Goal: Check status: Check status

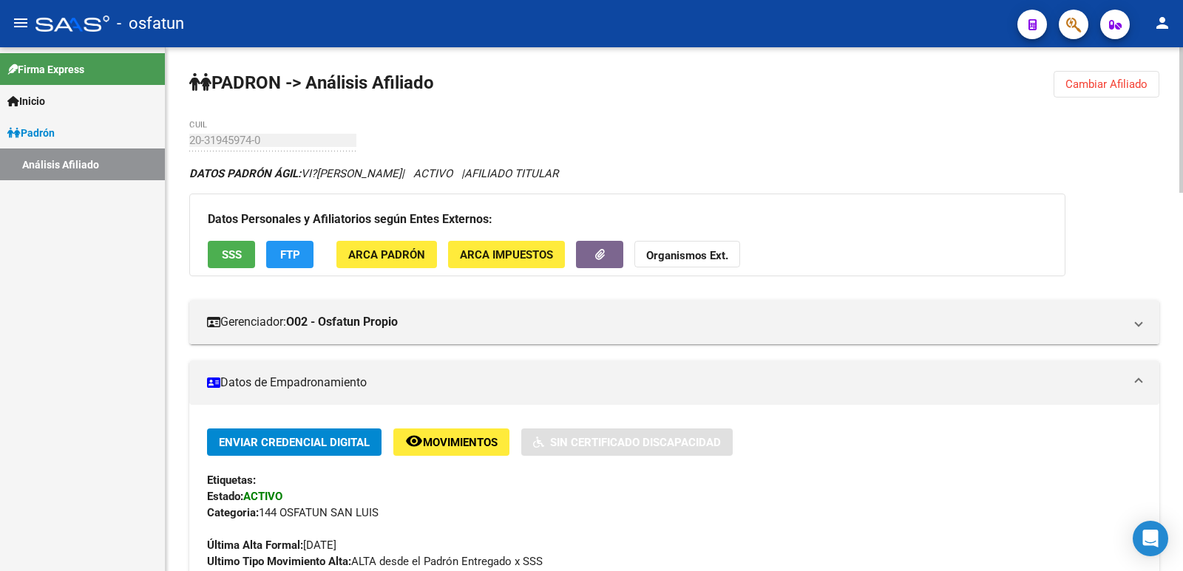
click at [1112, 80] on span "Cambiar Afiliado" at bounding box center [1106, 84] width 82 height 13
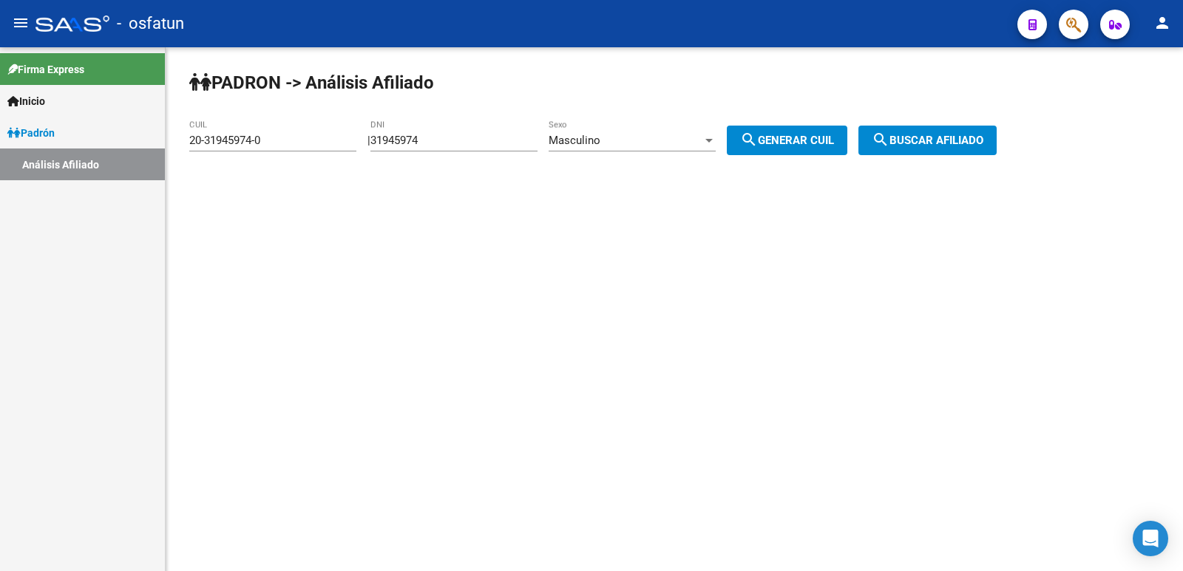
drag, startPoint x: 529, startPoint y: 152, endPoint x: 389, endPoint y: 154, distance: 139.7
click at [389, 154] on div "31945974 DNI" at bounding box center [453, 143] width 167 height 46
drag, startPoint x: 440, startPoint y: 142, endPoint x: 454, endPoint y: 142, distance: 14.0
click at [441, 142] on input "31945974" at bounding box center [453, 140] width 167 height 13
drag, startPoint x: 447, startPoint y: 143, endPoint x: 376, endPoint y: 152, distance: 72.3
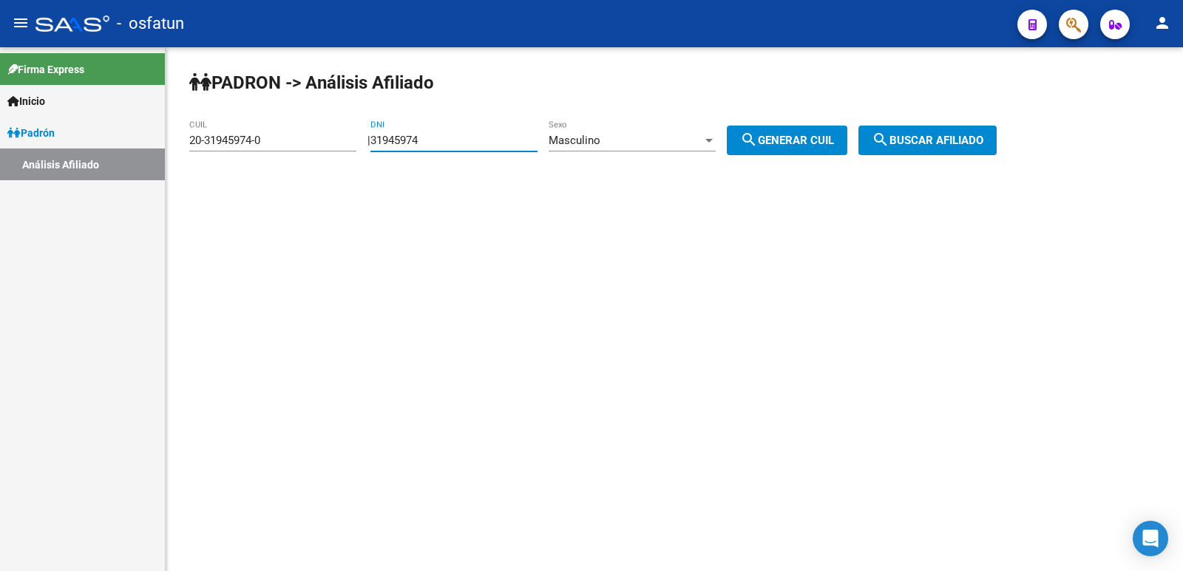
click at [376, 152] on div "[PERSON_NAME] -> Análisis Afiliado 20-31945974-0 CUIL | 31945974 DNI Masculino …" at bounding box center [674, 124] width 1017 height 155
paste input "081595"
type input "30815954"
drag, startPoint x: 764, startPoint y: 142, endPoint x: 856, endPoint y: 142, distance: 92.4
click at [758, 142] on mat-icon "search" at bounding box center [749, 140] width 18 height 18
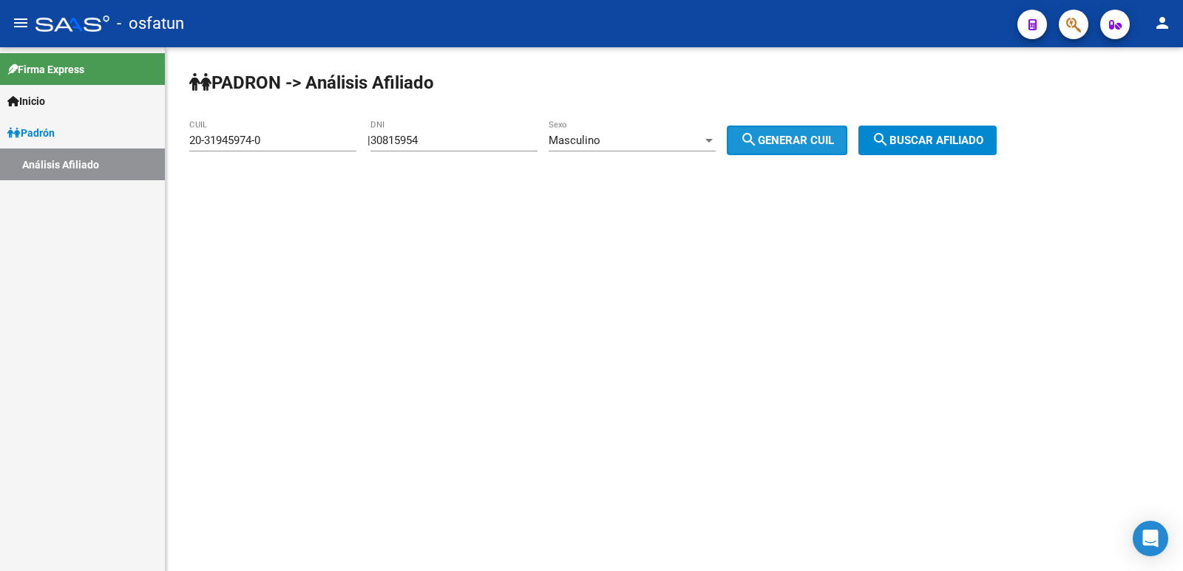
type input "20-30815954-0"
click at [889, 139] on mat-icon "search" at bounding box center [880, 140] width 18 height 18
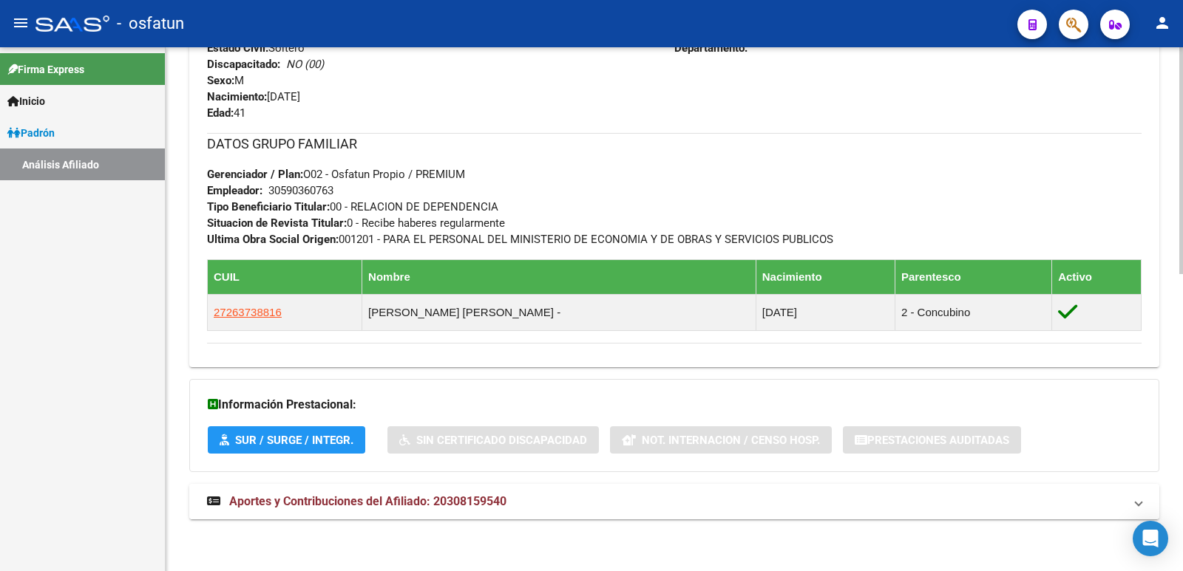
click at [435, 503] on span "Aportes y Contribuciones del Afiliado: 20308159540" at bounding box center [367, 502] width 277 height 14
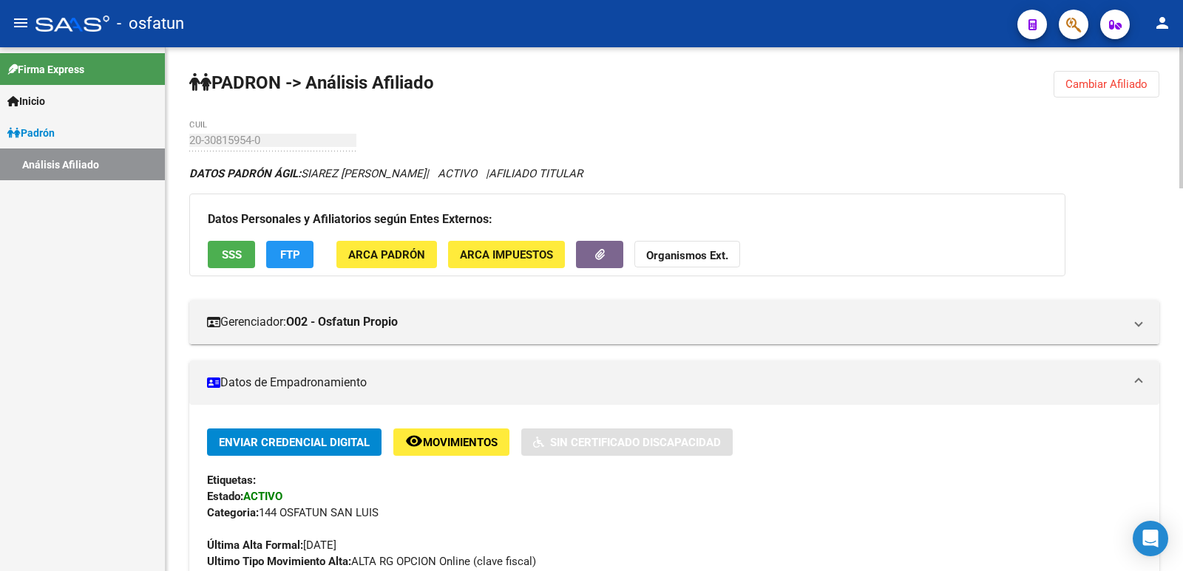
click at [1123, 92] on button "Cambiar Afiliado" at bounding box center [1106, 84] width 106 height 27
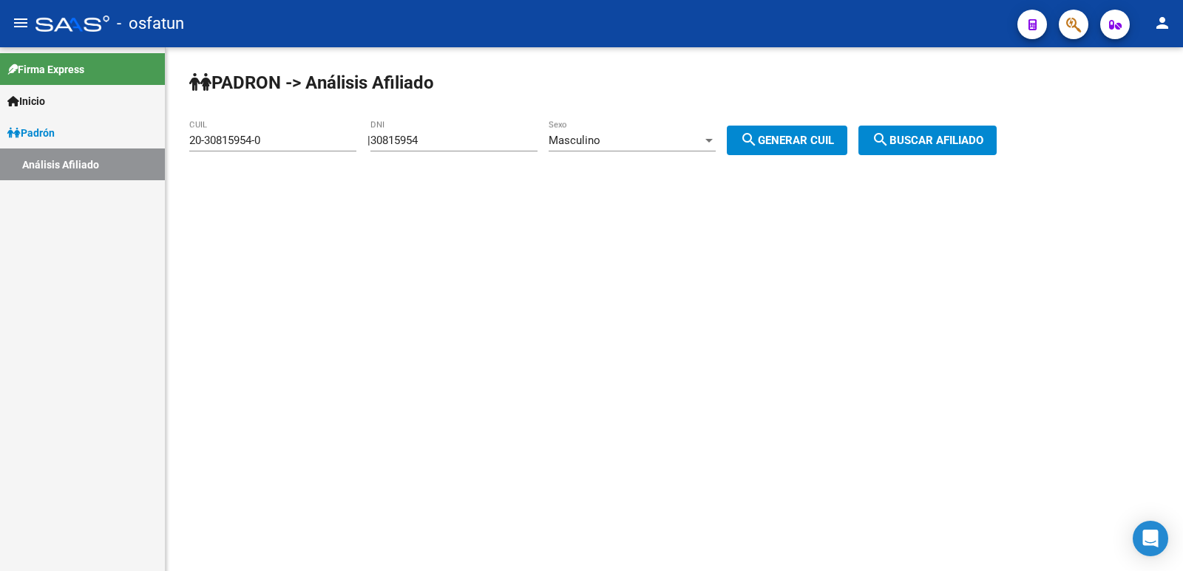
drag, startPoint x: 447, startPoint y: 133, endPoint x: 401, endPoint y: 139, distance: 46.2
click at [399, 138] on div "30815954 DNI" at bounding box center [453, 136] width 167 height 32
drag, startPoint x: 472, startPoint y: 132, endPoint x: 391, endPoint y: 142, distance: 81.1
click at [391, 142] on div "30815954 DNI" at bounding box center [453, 136] width 167 height 32
drag, startPoint x: 445, startPoint y: 141, endPoint x: 327, endPoint y: 143, distance: 117.5
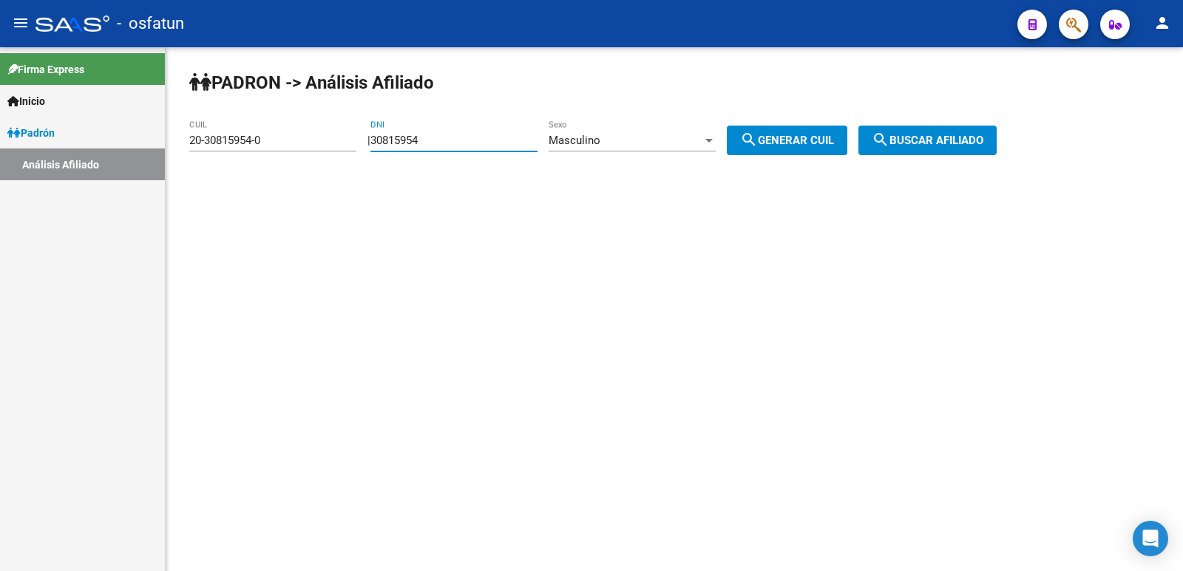
click at [327, 143] on app-analisis-afiliado "[PERSON_NAME] -> Análisis Afiliado 20-30815954-0 CUIL | 30815954 DNI Masculino …" at bounding box center [598, 140] width 818 height 13
paste input "41682236"
type input "41682236"
click at [670, 128] on div "Masculino Sexo" at bounding box center [631, 136] width 167 height 32
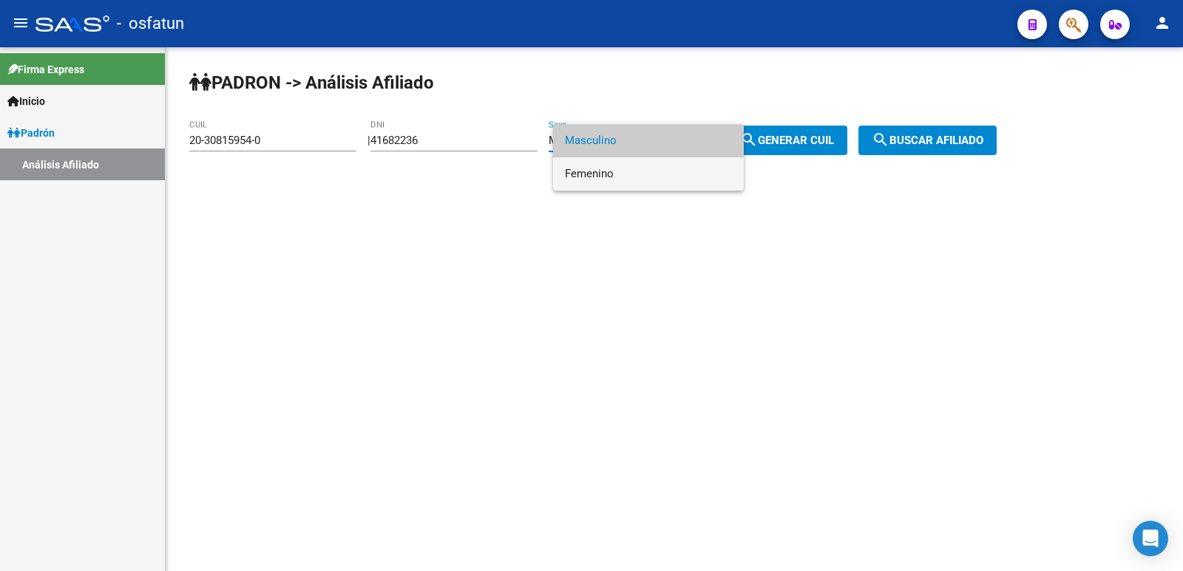
drag, startPoint x: 633, startPoint y: 163, endPoint x: 642, endPoint y: 163, distance: 8.9
click at [633, 163] on span "Femenino" at bounding box center [648, 173] width 167 height 33
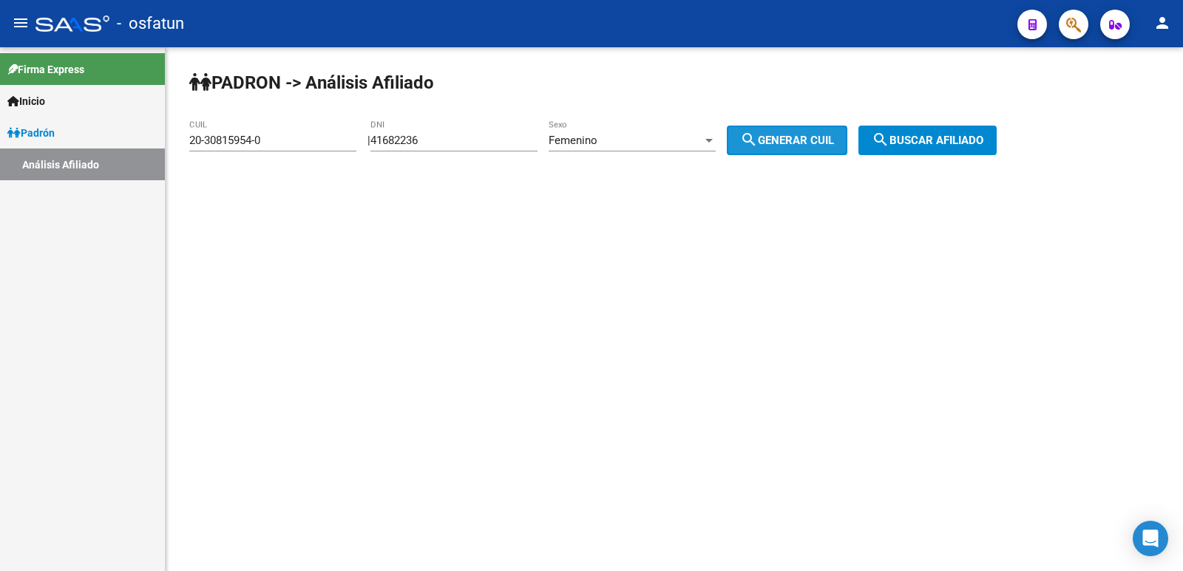
drag, startPoint x: 795, startPoint y: 135, endPoint x: 857, endPoint y: 134, distance: 62.1
click at [796, 135] on span "search Generar CUIL" at bounding box center [787, 140] width 94 height 13
type input "27-41682236-6"
click at [889, 135] on mat-icon "search" at bounding box center [880, 140] width 18 height 18
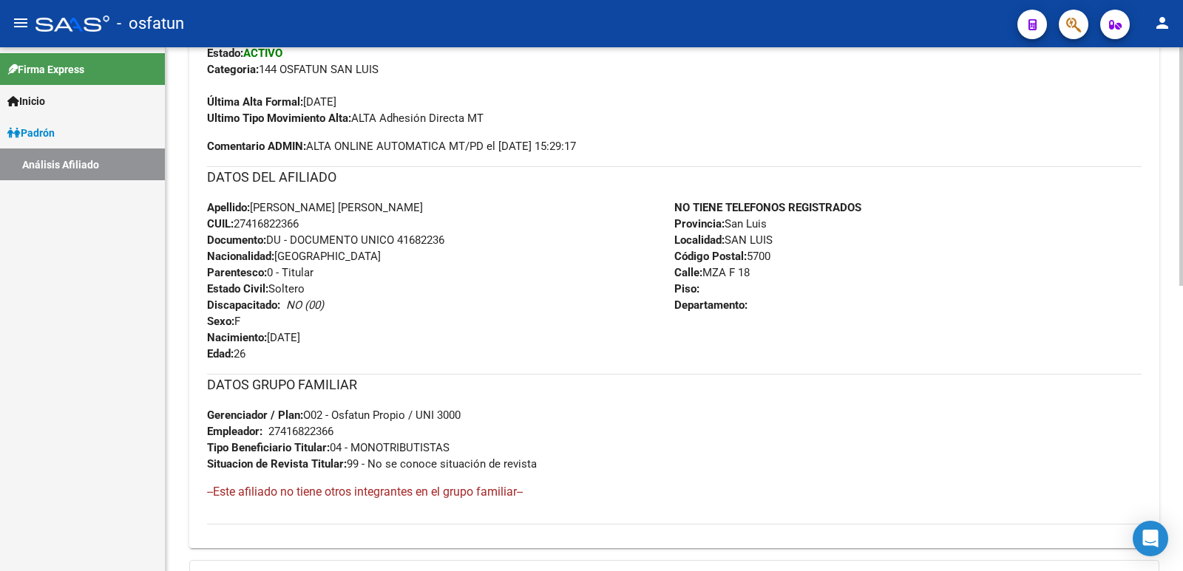
scroll to position [625, 0]
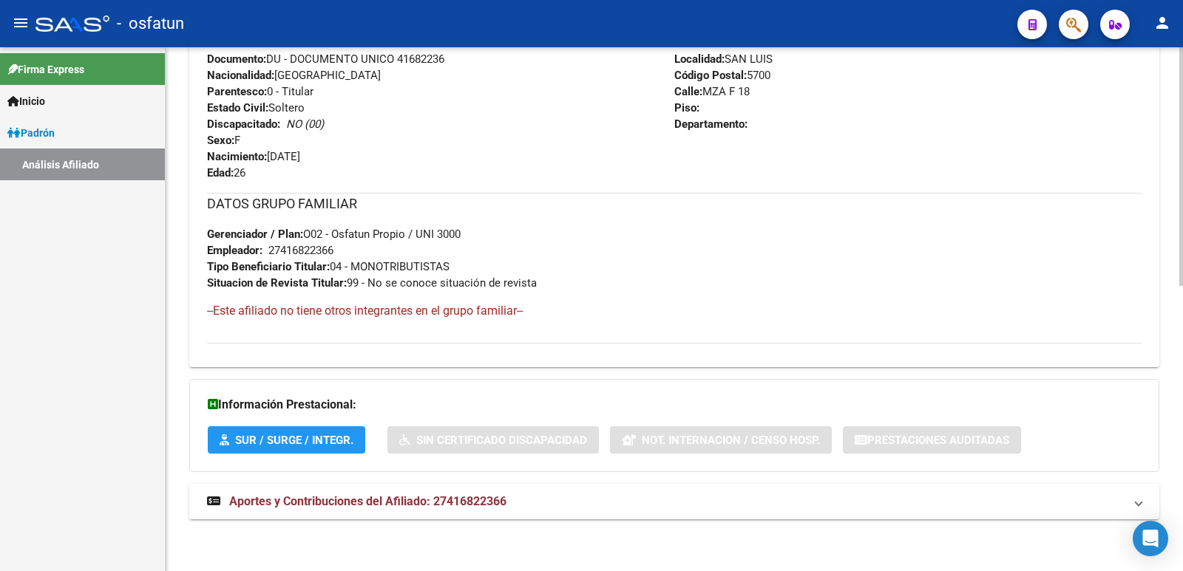
click at [438, 497] on span "Aportes y Contribuciones del Afiliado: 27416822366" at bounding box center [367, 502] width 277 height 14
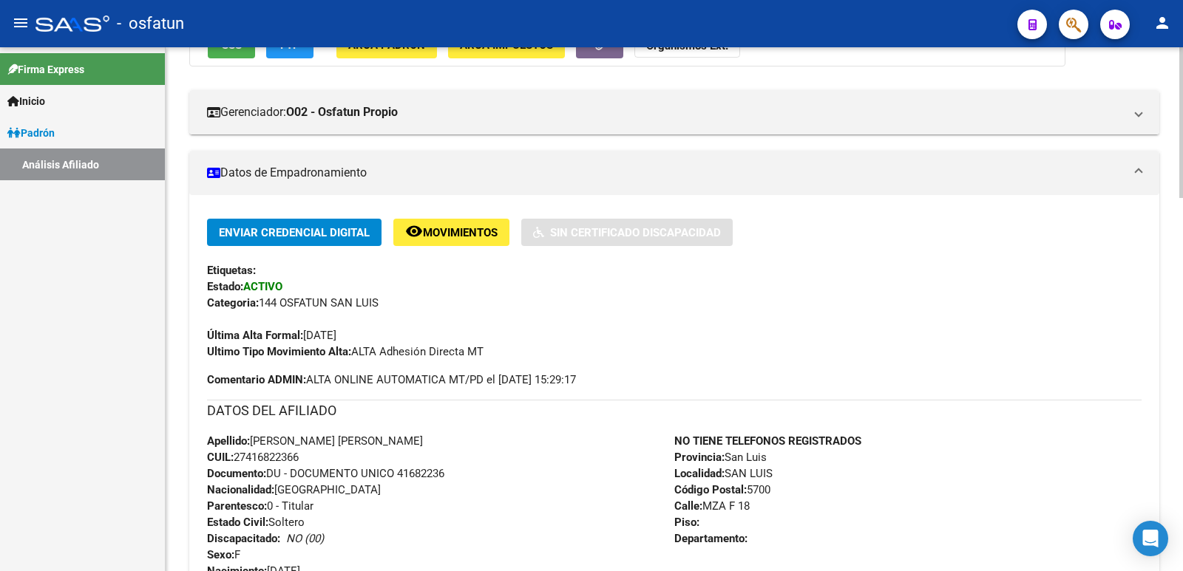
scroll to position [0, 0]
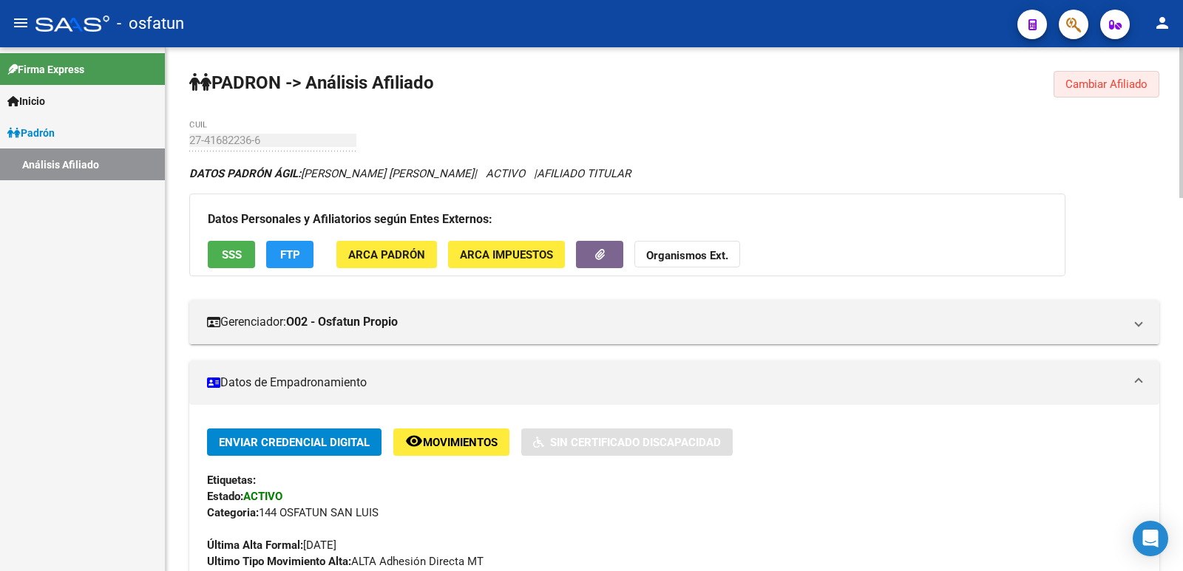
click at [1095, 83] on span "Cambiar Afiliado" at bounding box center [1106, 84] width 82 height 13
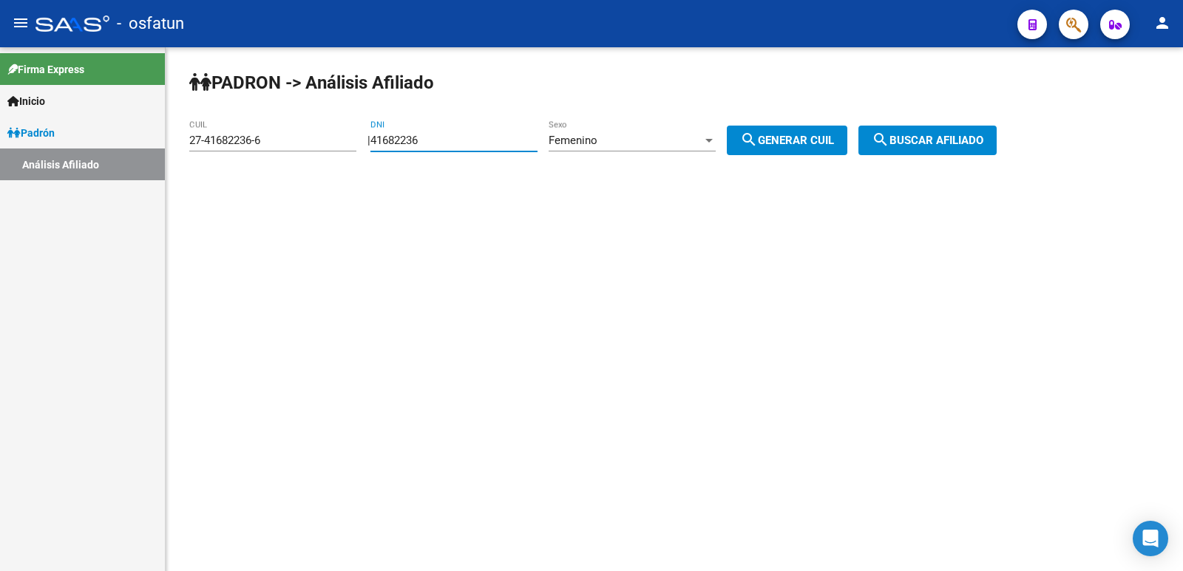
drag, startPoint x: 511, startPoint y: 142, endPoint x: 344, endPoint y: 153, distance: 166.7
click at [344, 147] on app-analisis-afiliado "[PERSON_NAME] -> Análisis Afiliado 27-41682236-6 CUIL | 41682236 DNI Femenino S…" at bounding box center [598, 140] width 818 height 13
paste input "23426931"
type input "23426931"
click at [589, 132] on div "Femenino Sexo" at bounding box center [631, 136] width 167 height 32
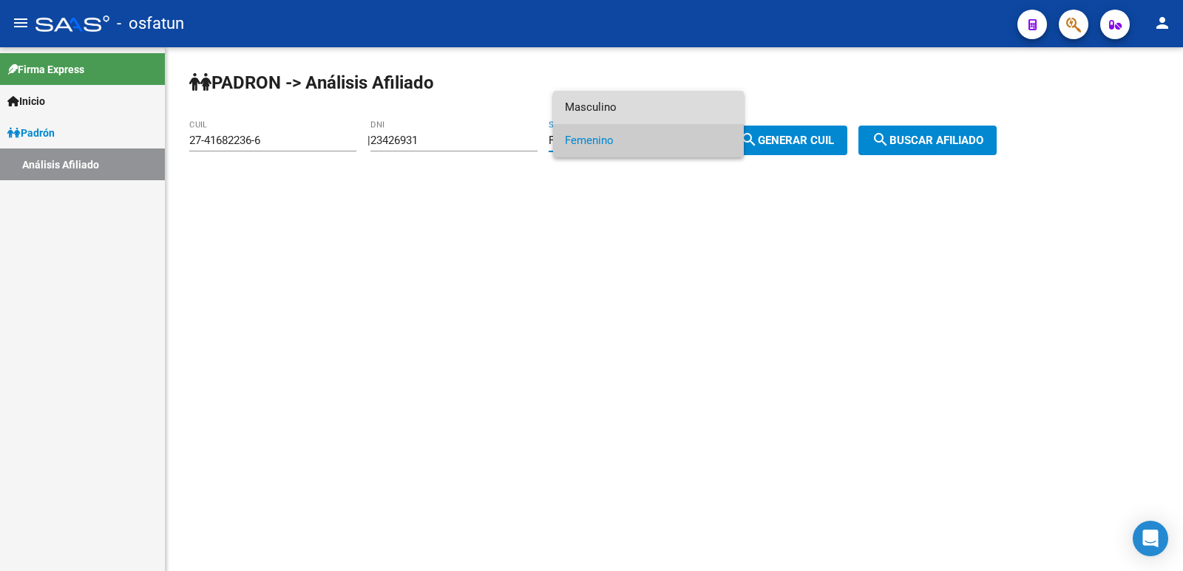
click at [606, 105] on span "Masculino" at bounding box center [648, 107] width 167 height 33
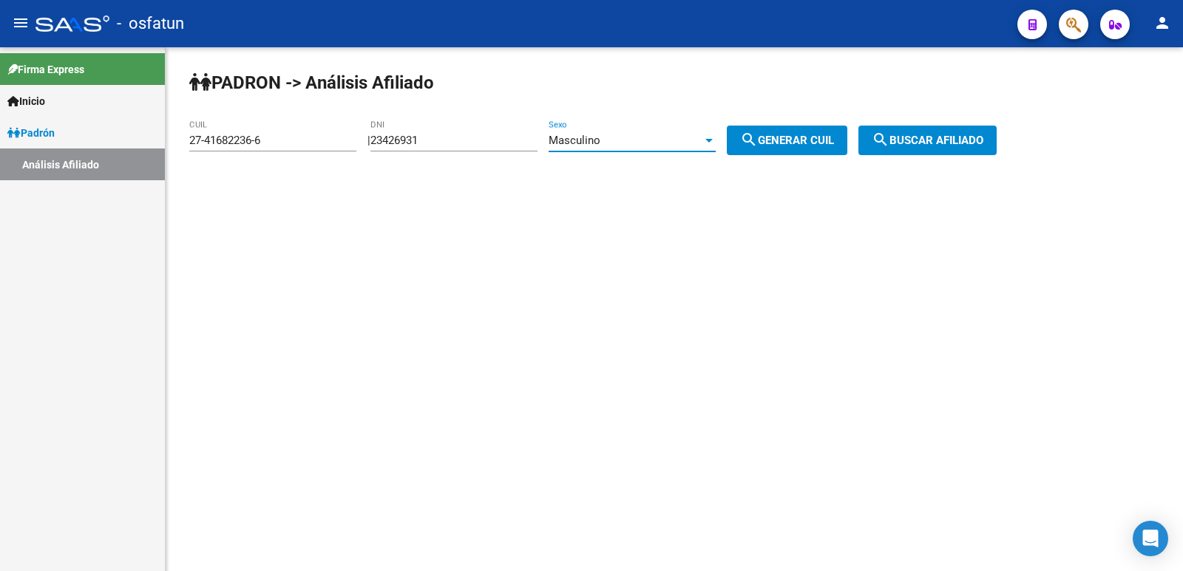
drag, startPoint x: 800, startPoint y: 143, endPoint x: 874, endPoint y: 143, distance: 74.7
click at [803, 143] on span "search Generar CUIL" at bounding box center [787, 140] width 94 height 13
click at [917, 143] on span "search Buscar afiliado" at bounding box center [927, 140] width 112 height 13
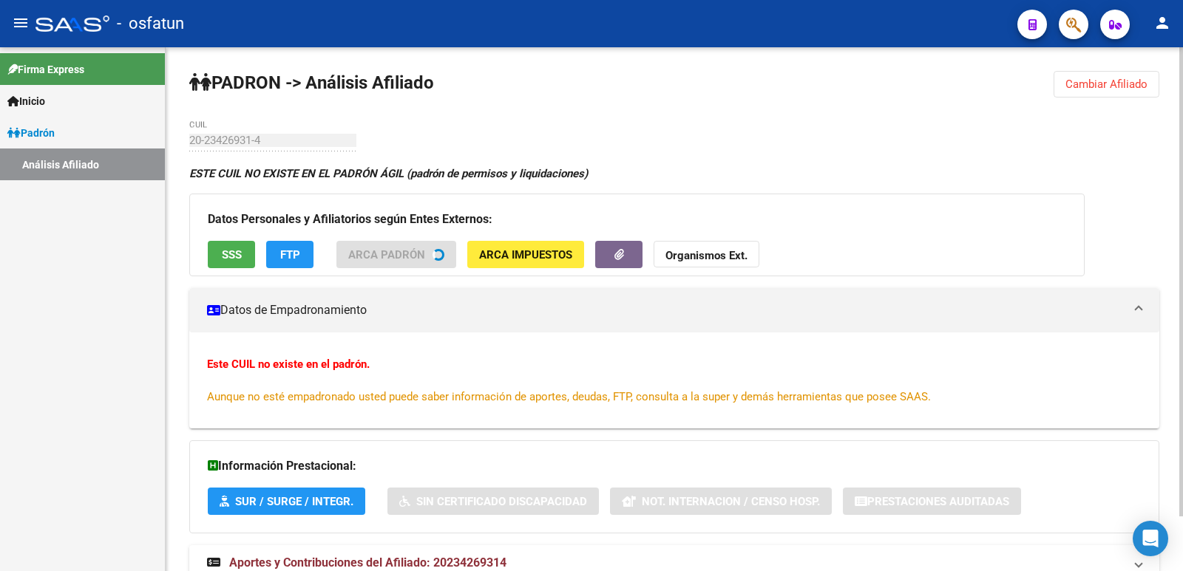
click at [1177, 95] on div "[PERSON_NAME] -> Análisis Afiliado Cambiar Afiliado 20-23426931-4 CUIL ESTE CUI…" at bounding box center [674, 339] width 1017 height 585
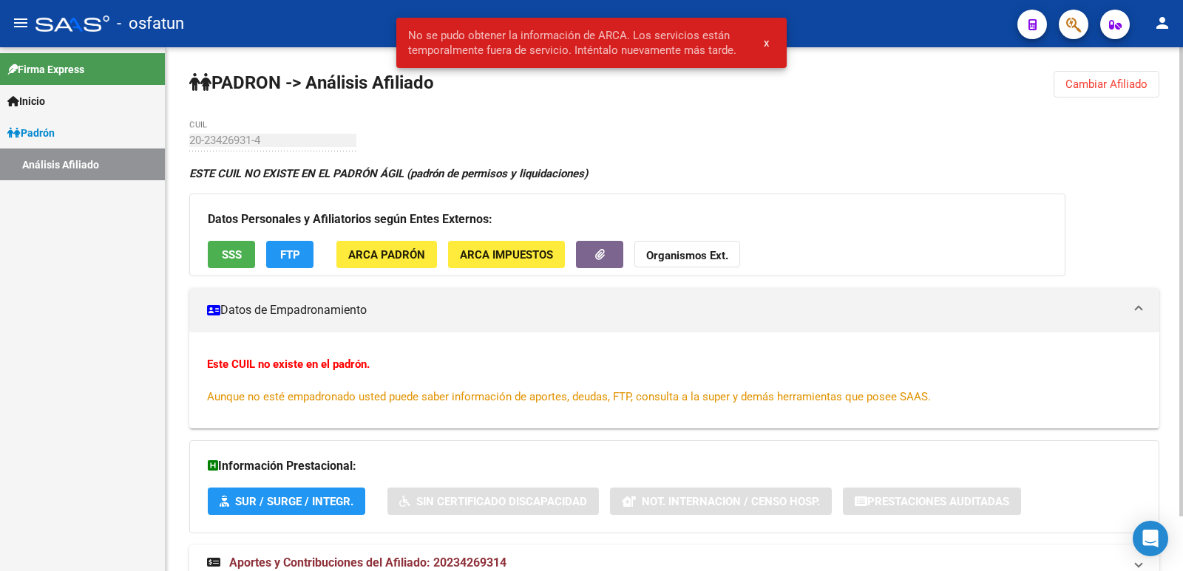
click at [1118, 101] on div "[PERSON_NAME] -> Análisis Afiliado Cambiar Afiliado 20-23426931-4 CUIL ESTE CUI…" at bounding box center [674, 339] width 1017 height 585
click at [1101, 94] on button "Cambiar Afiliado" at bounding box center [1106, 84] width 106 height 27
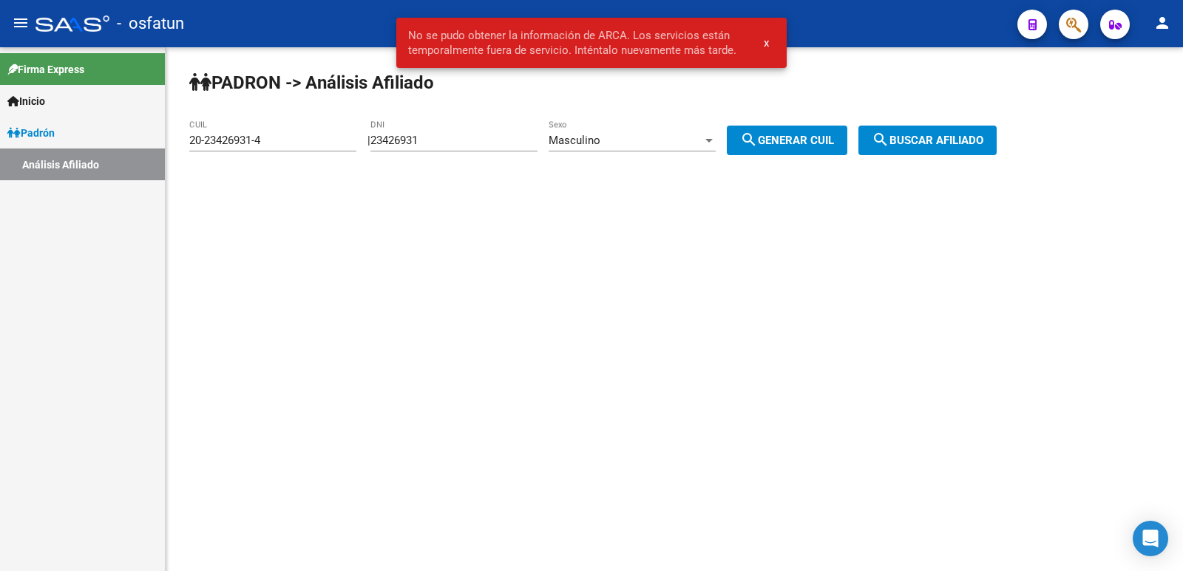
click at [680, 137] on div "Masculino" at bounding box center [625, 140] width 154 height 13
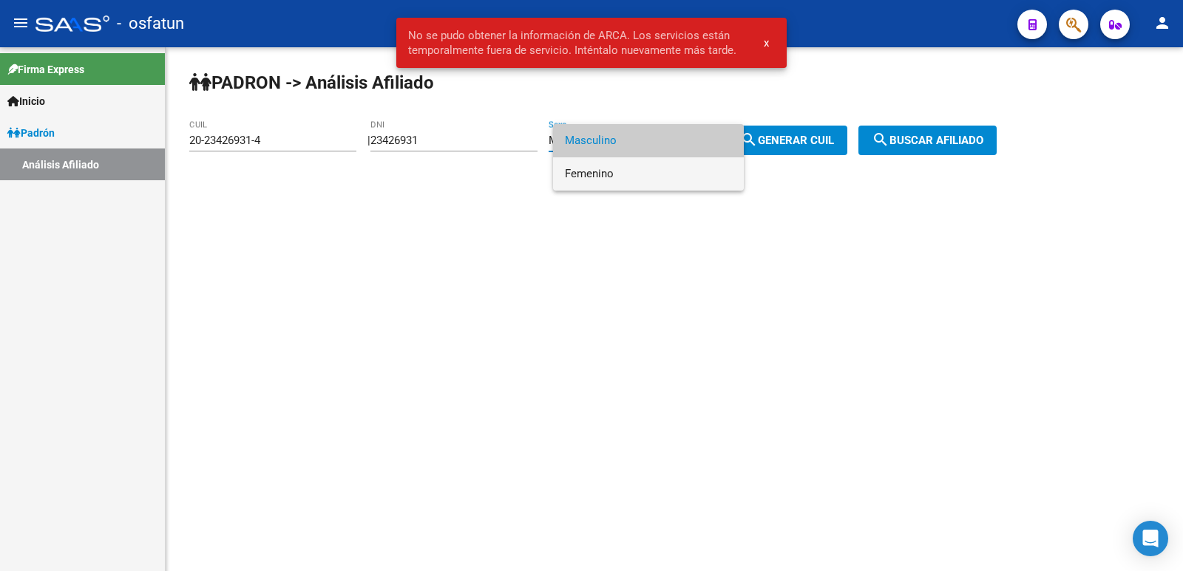
click at [652, 178] on span "Femenino" at bounding box center [648, 173] width 167 height 33
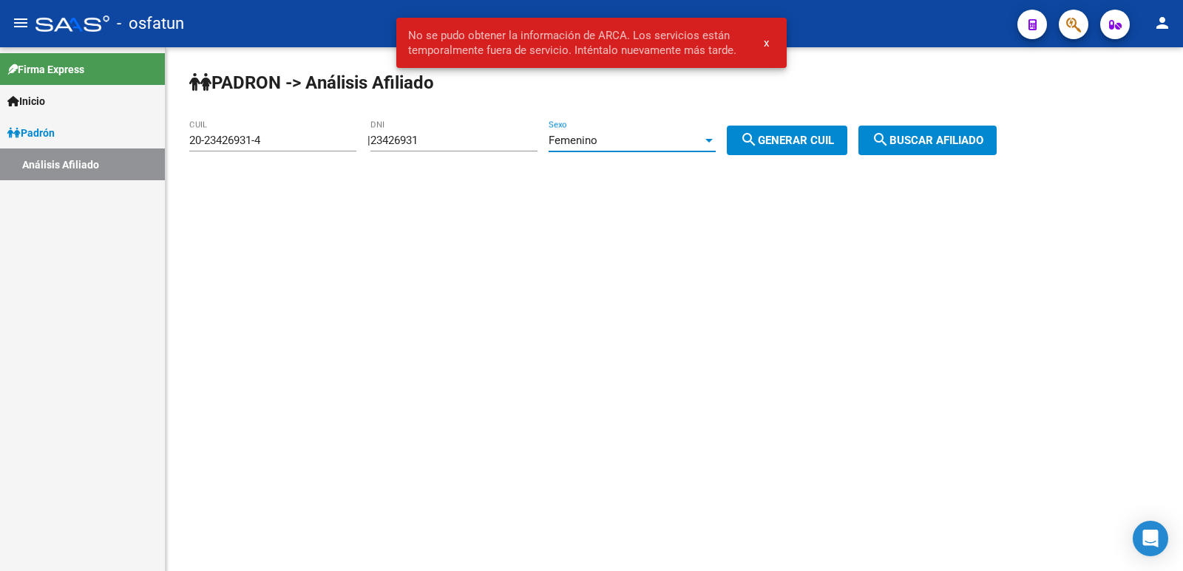
drag, startPoint x: 794, startPoint y: 155, endPoint x: 909, endPoint y: 137, distance: 116.7
click at [798, 154] on div "[PERSON_NAME] -> Análisis Afiliado 20-23426931-4 CUIL | 23426931 DNI Femenino S…" at bounding box center [674, 124] width 1017 height 155
click at [937, 137] on span "search Buscar afiliado" at bounding box center [927, 140] width 112 height 13
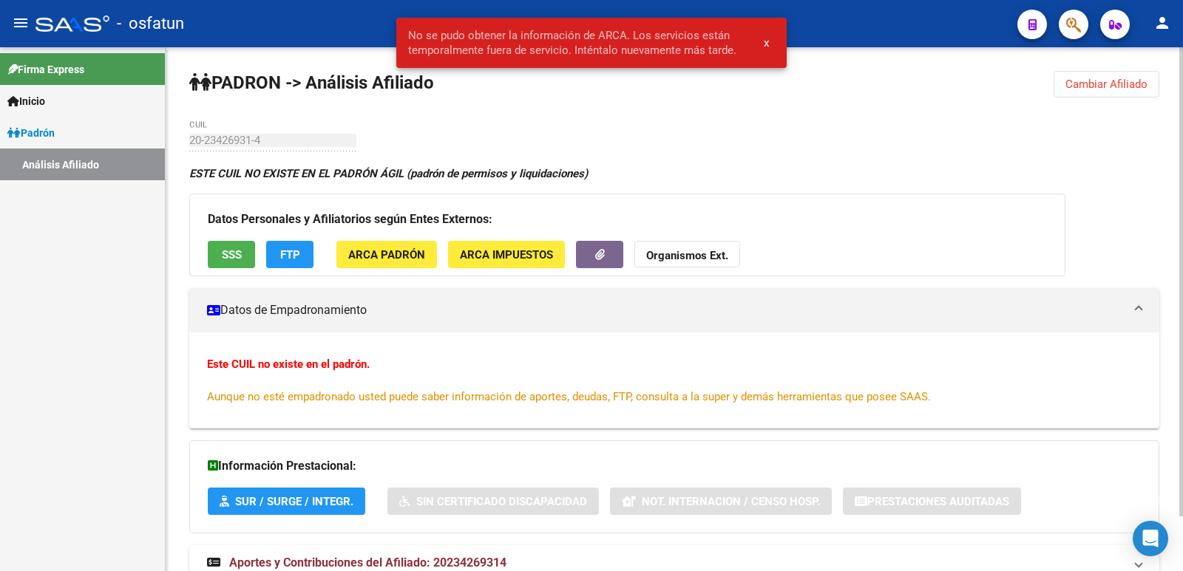
drag, startPoint x: 1072, startPoint y: 110, endPoint x: 1080, endPoint y: 90, distance: 21.6
click at [1072, 109] on div "[PERSON_NAME] -> Análisis Afiliado Cambiar Afiliado 20-23426931-4 CUIL ESTE CUI…" at bounding box center [674, 339] width 1017 height 585
click at [1080, 89] on span "Cambiar Afiliado" at bounding box center [1106, 84] width 82 height 13
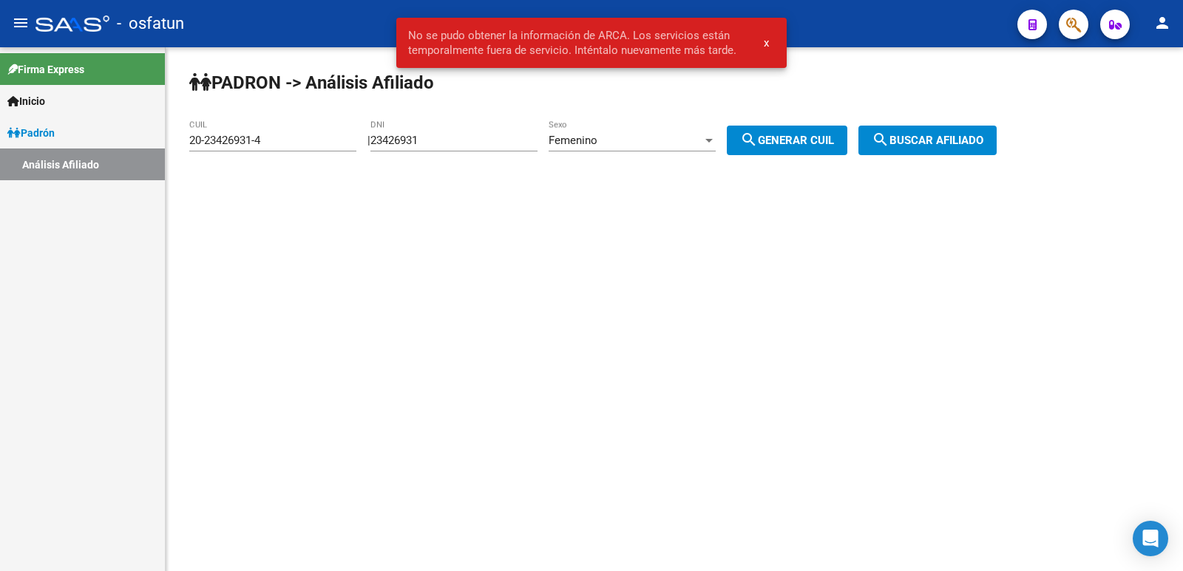
click at [781, 143] on span "search Generar CUIL" at bounding box center [787, 140] width 94 height 13
type input "27-23426931-9"
click at [881, 142] on button "search Buscar afiliado" at bounding box center [927, 141] width 138 height 30
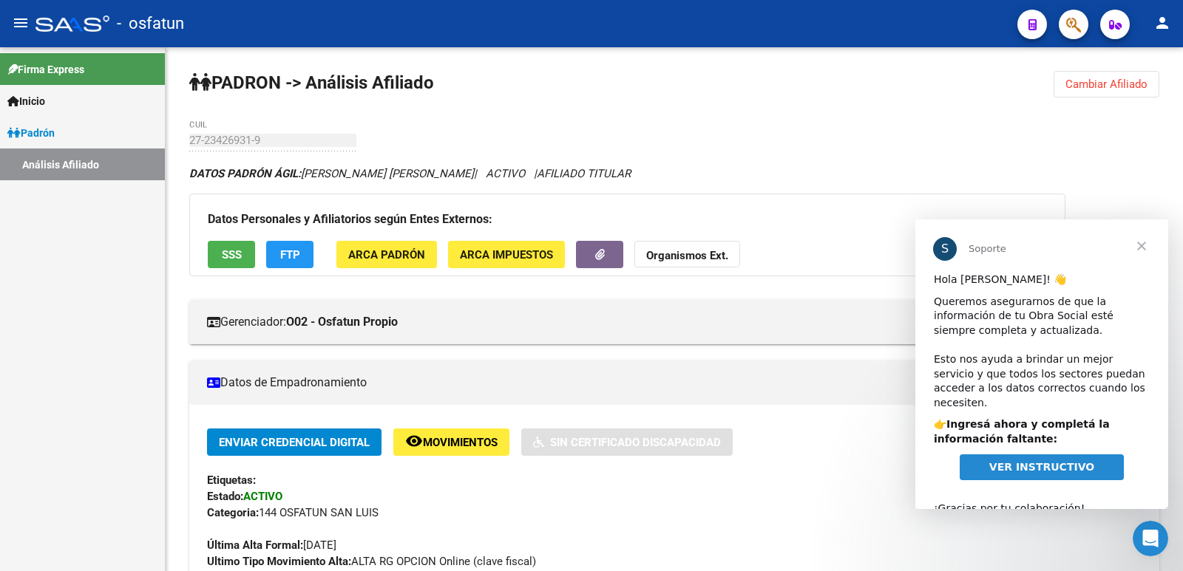
click at [1142, 248] on span "Cerrar" at bounding box center [1141, 246] width 53 height 53
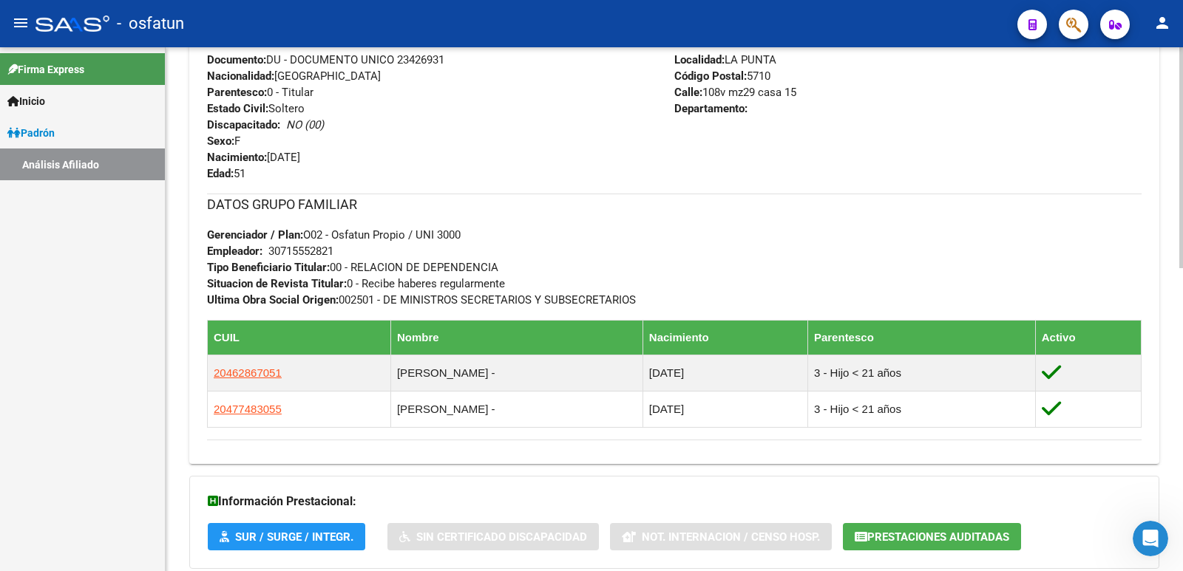
scroll to position [721, 0]
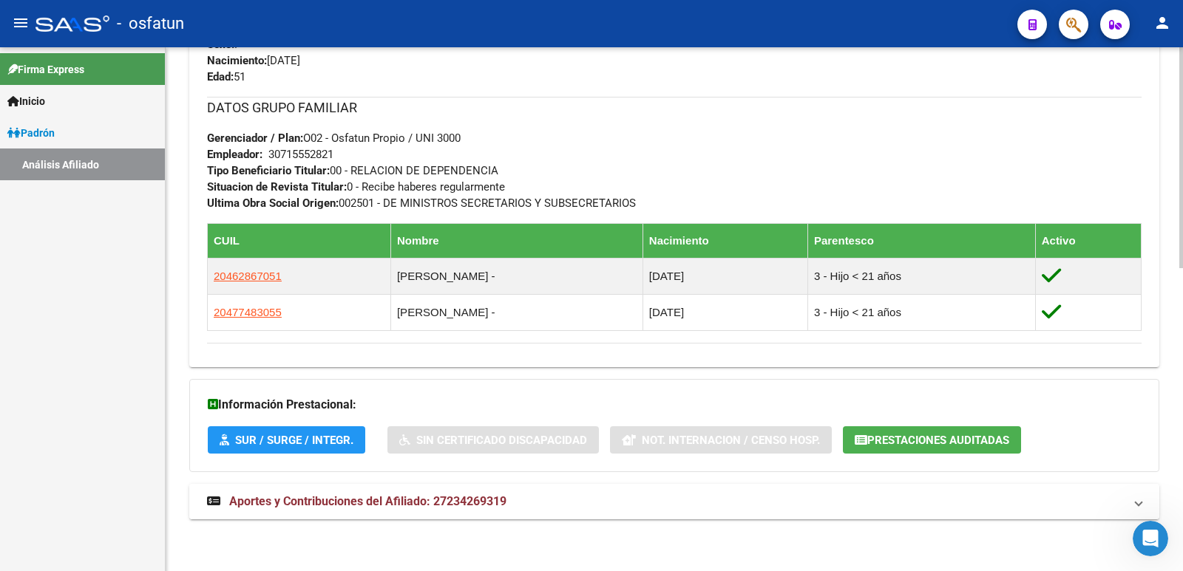
click at [477, 492] on mat-expansion-panel-header "Aportes y Contribuciones del Afiliado: 27234269319" at bounding box center [674, 501] width 970 height 35
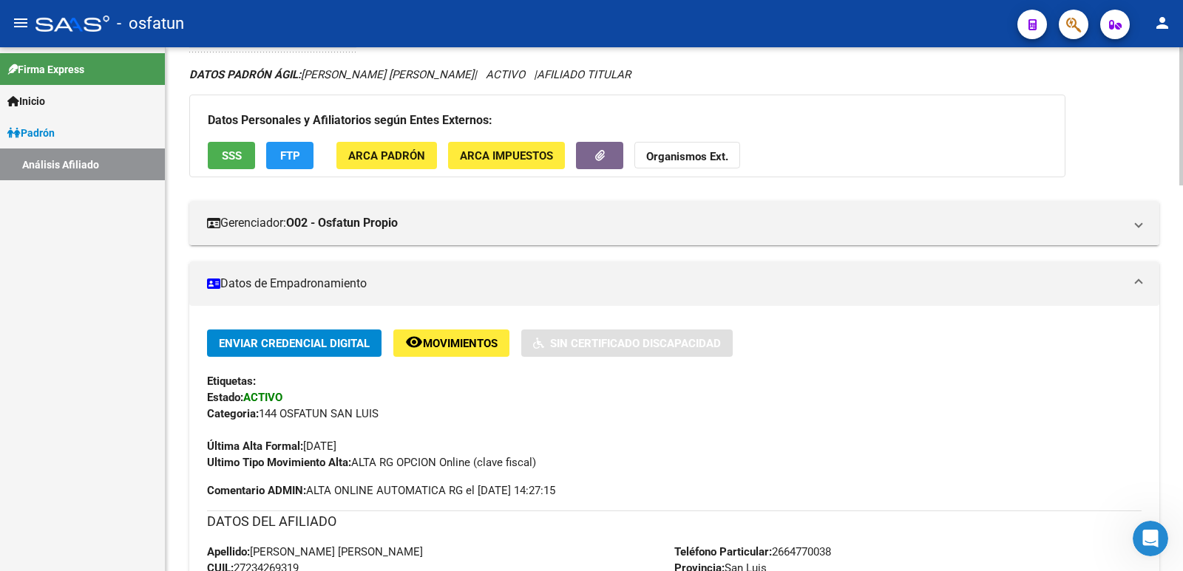
scroll to position [0, 0]
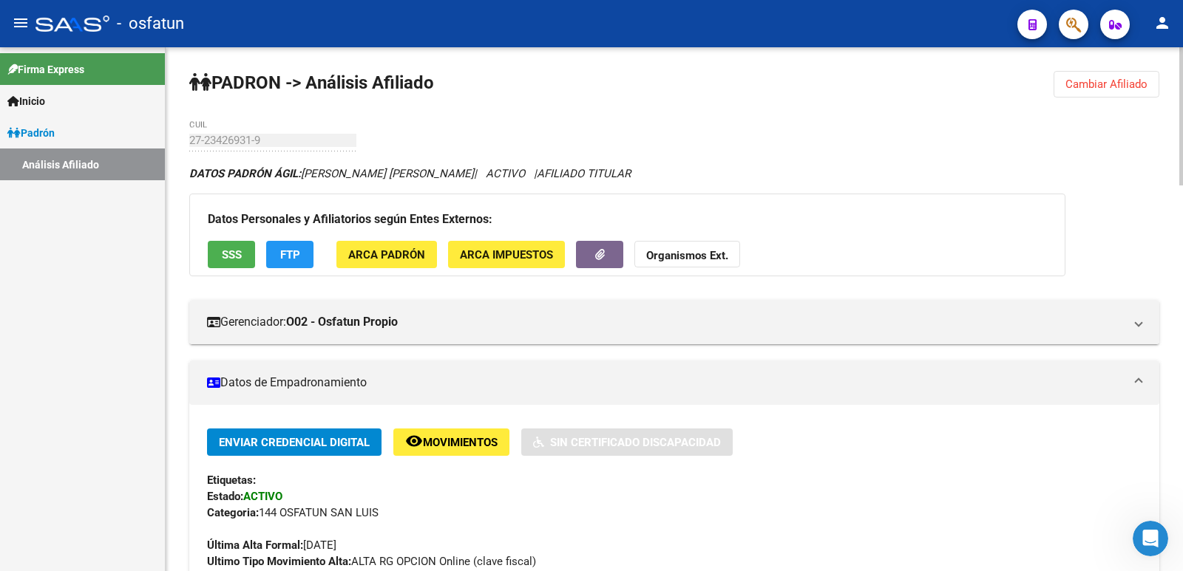
click at [1088, 94] on button "Cambiar Afiliado" at bounding box center [1106, 84] width 106 height 27
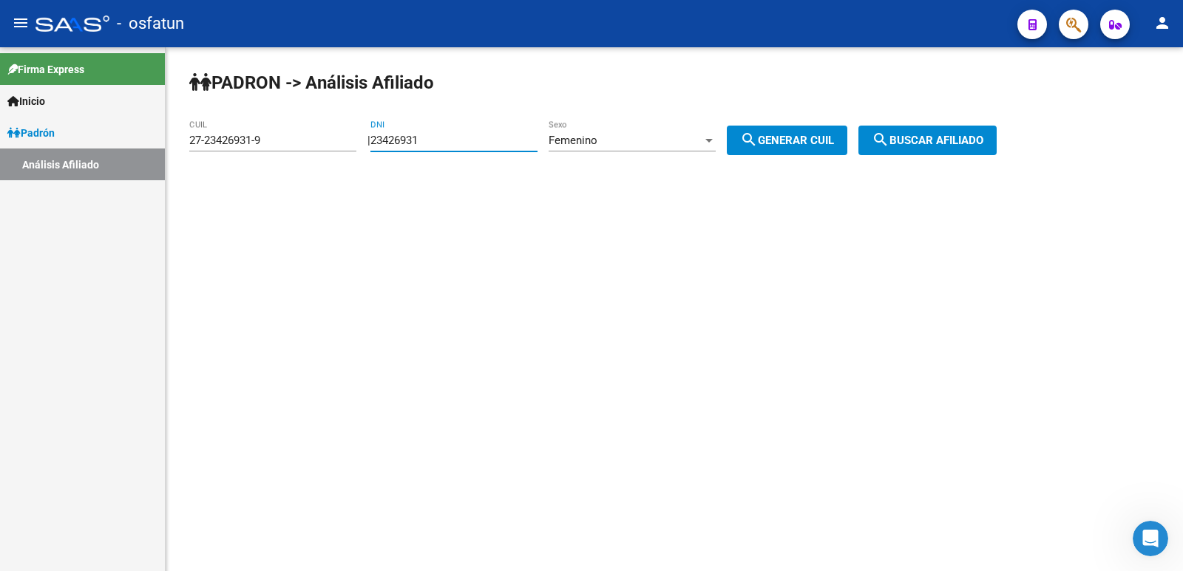
drag, startPoint x: 452, startPoint y: 146, endPoint x: 352, endPoint y: 149, distance: 99.9
click at [352, 147] on app-analisis-afiliado "[PERSON_NAME] -> Análisis Afiliado 27-23426931-9 CUIL | 23426931 DNI Femenino S…" at bounding box center [598, 140] width 818 height 13
paste input "3939365"
type input "39393651"
click at [610, 151] on div "Femenino Sexo" at bounding box center [631, 136] width 167 height 32
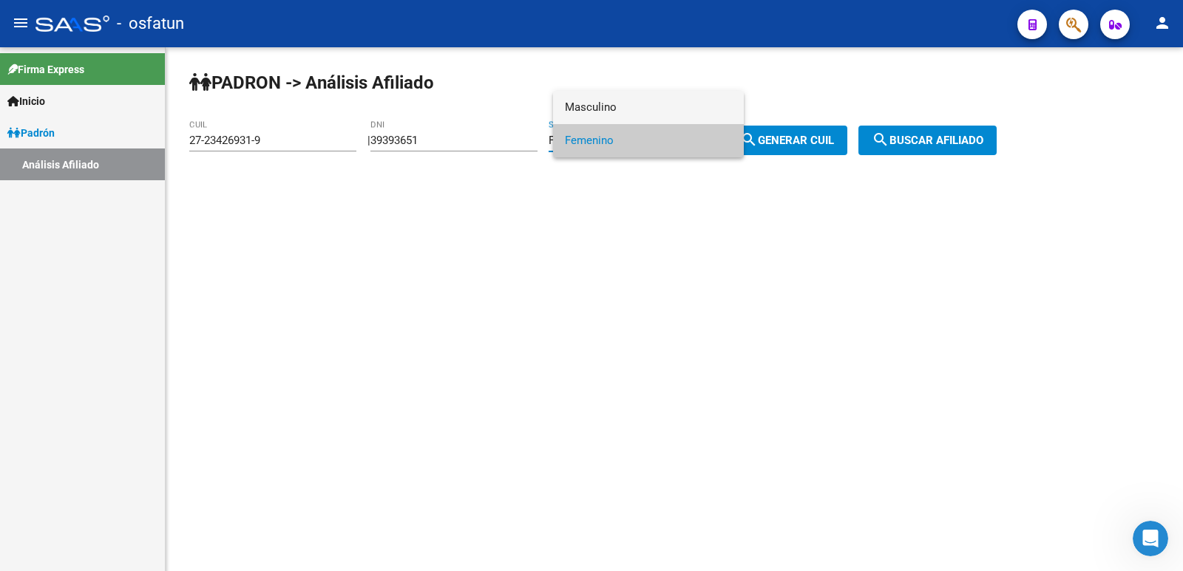
click at [590, 105] on span "Masculino" at bounding box center [648, 107] width 167 height 33
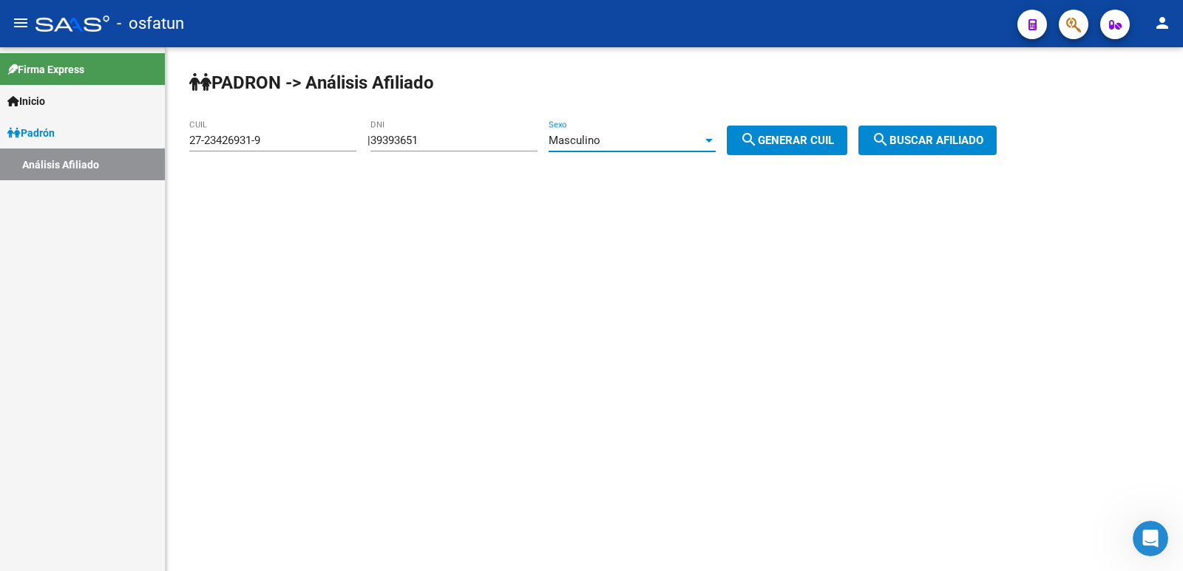
click at [843, 149] on button "search Generar CUIL" at bounding box center [787, 141] width 120 height 30
click at [888, 141] on button "search Buscar afiliado" at bounding box center [927, 141] width 138 height 30
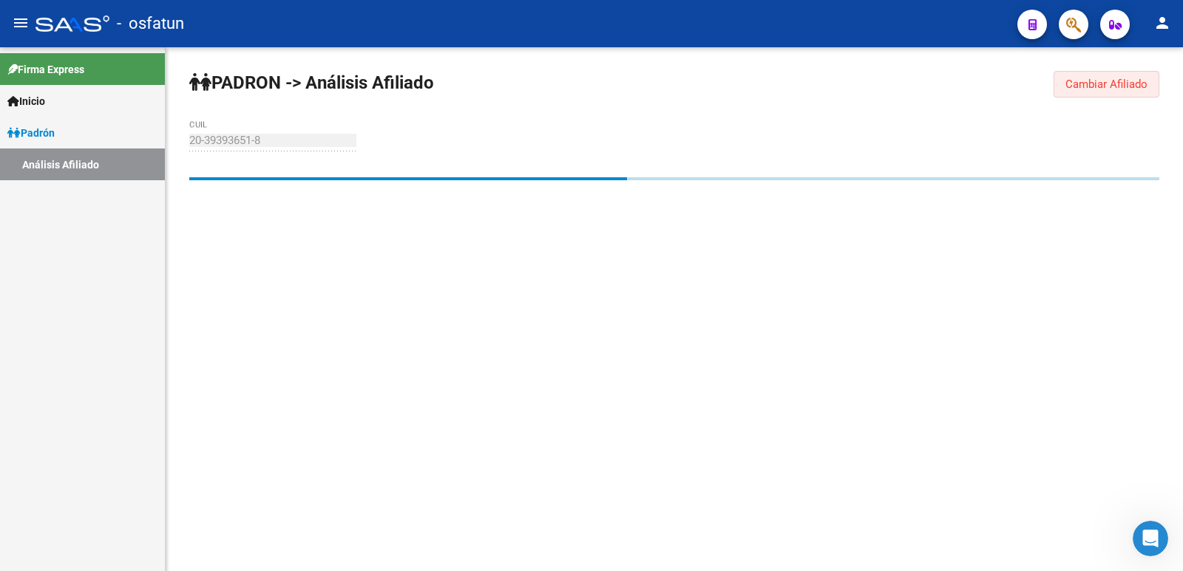
drag, startPoint x: 1074, startPoint y: 75, endPoint x: 892, endPoint y: 125, distance: 188.5
click at [1074, 76] on button "Cambiar Afiliado" at bounding box center [1106, 84] width 106 height 27
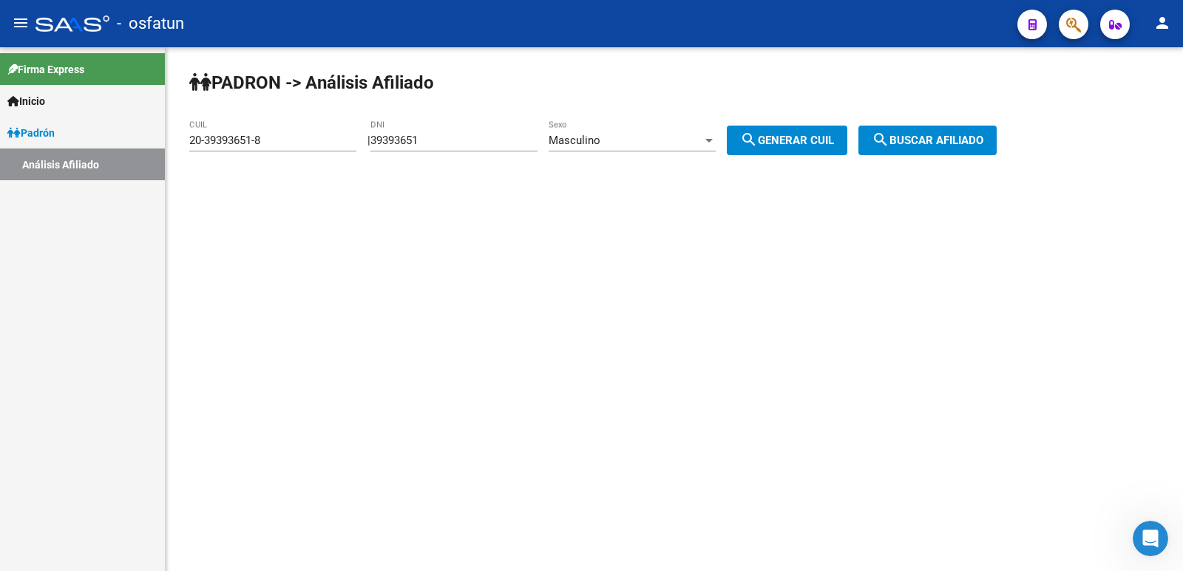
click at [694, 140] on div "Masculino" at bounding box center [625, 140] width 154 height 13
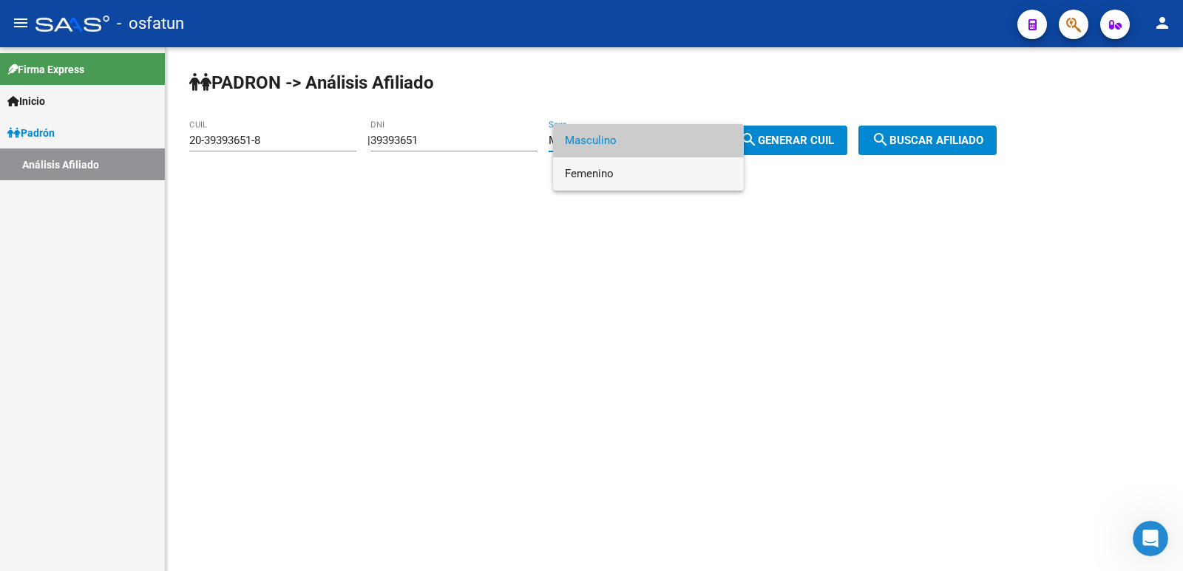
drag, startPoint x: 696, startPoint y: 170, endPoint x: 801, endPoint y: 157, distance: 105.7
click at [698, 170] on span "Femenino" at bounding box center [648, 173] width 167 height 33
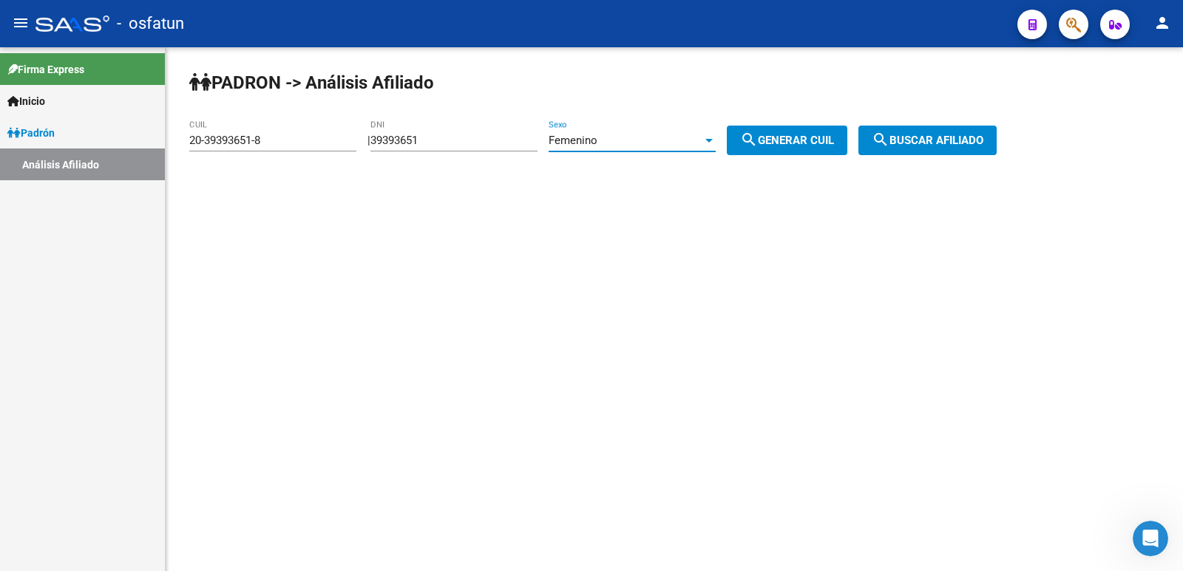
click at [814, 146] on span "search Generar CUIL" at bounding box center [787, 140] width 94 height 13
type input "27-39393651-2"
click at [913, 140] on span "search Buscar afiliado" at bounding box center [927, 140] width 112 height 13
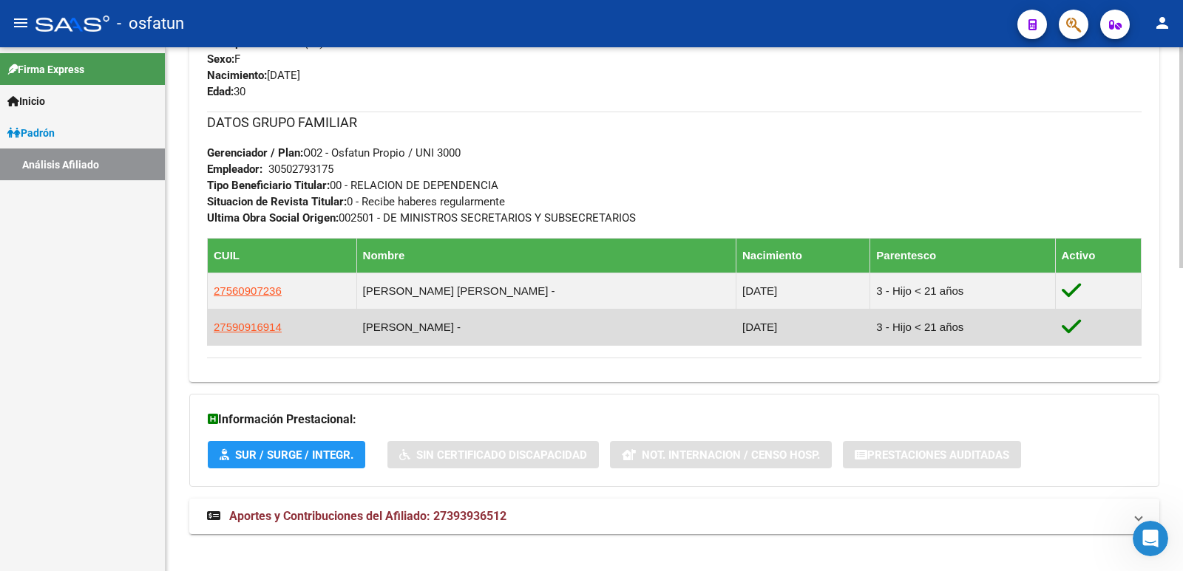
scroll to position [721, 0]
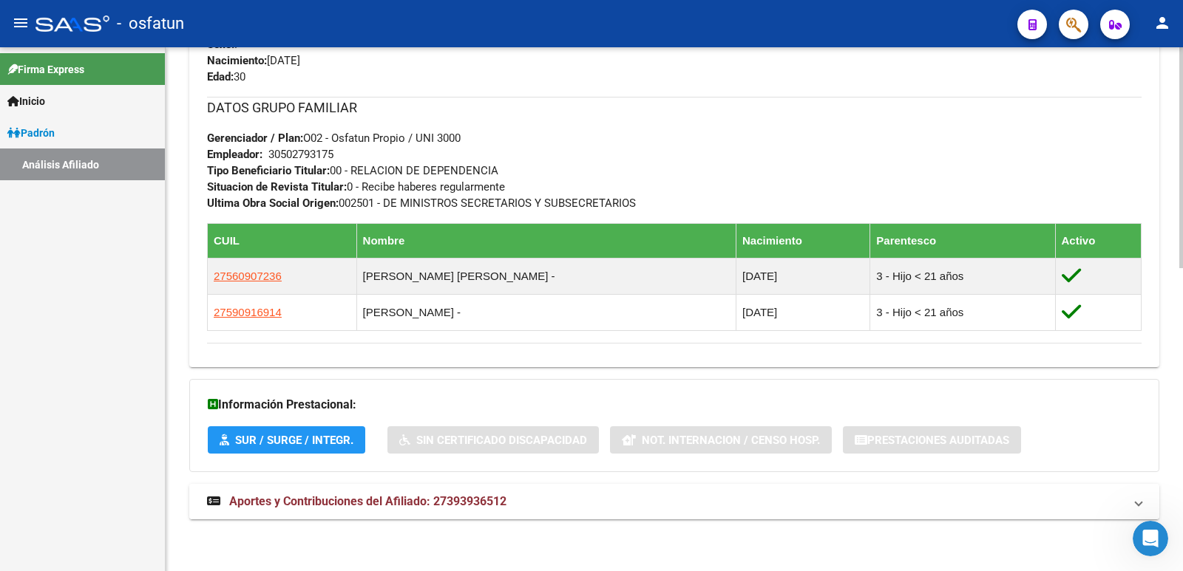
click at [448, 503] on span "Aportes y Contribuciones del Afiliado: 27393936512" at bounding box center [367, 502] width 277 height 14
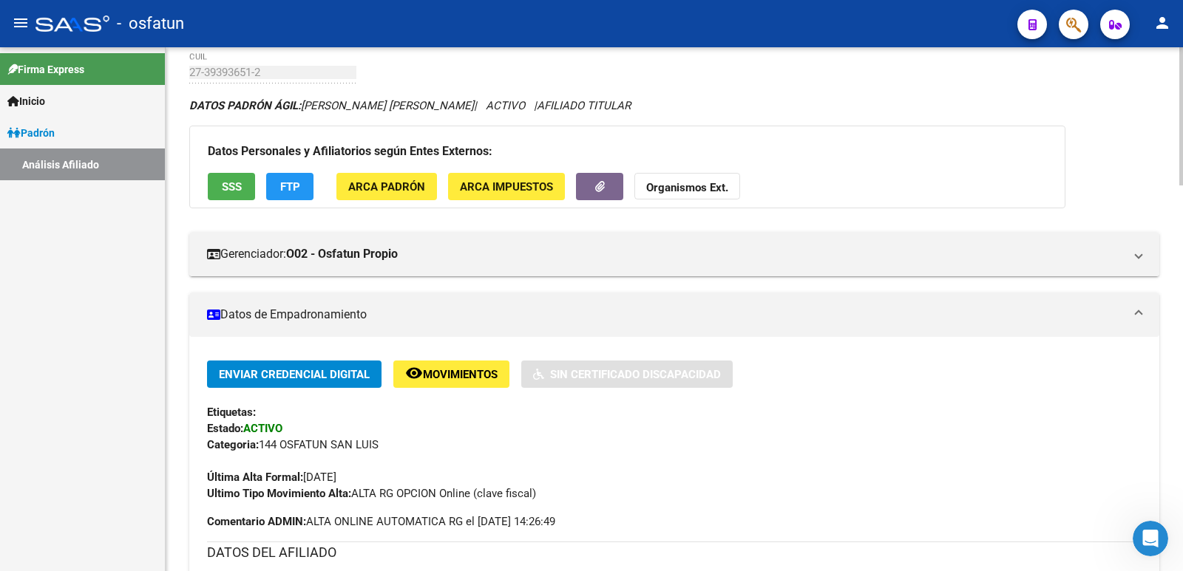
scroll to position [0, 0]
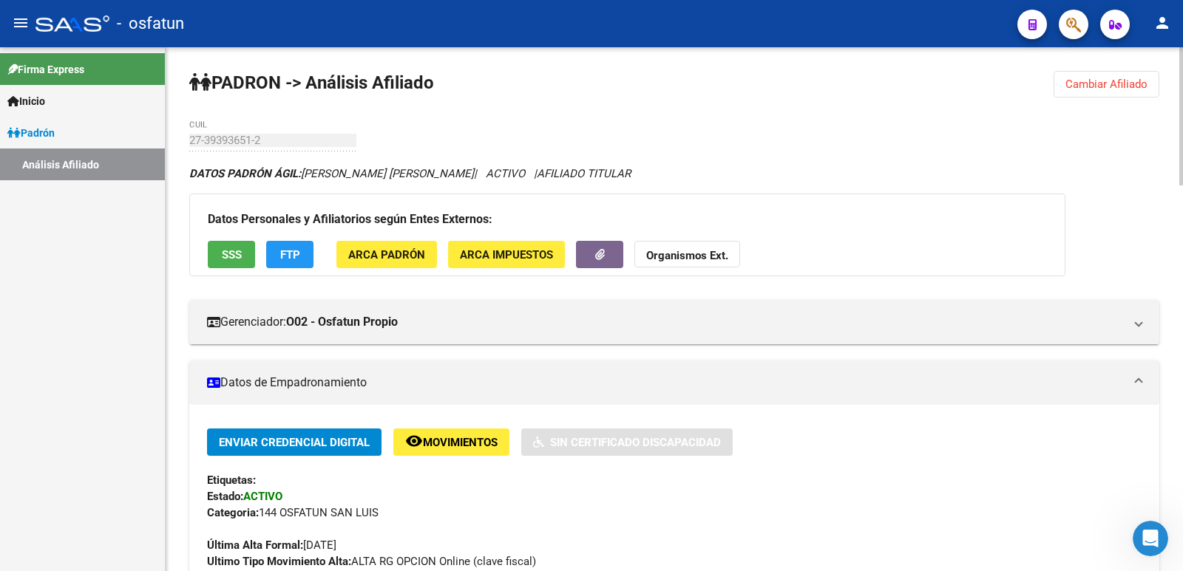
click at [1104, 77] on button "Cambiar Afiliado" at bounding box center [1106, 84] width 106 height 27
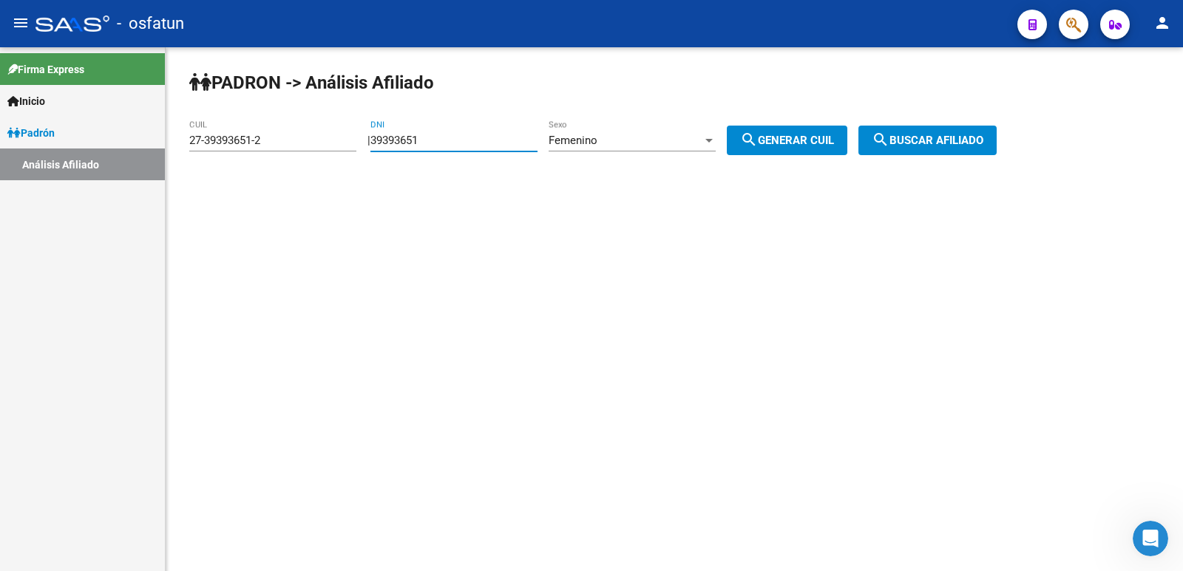
drag, startPoint x: 478, startPoint y: 141, endPoint x: 356, endPoint y: 140, distance: 122.7
click at [354, 140] on app-analisis-afiliado "[PERSON_NAME] -> Análisis Afiliado 27-39393651-2 CUIL | 39393651 DNI Femenino S…" at bounding box center [598, 140] width 818 height 13
paste input "1047326"
type input "31047326"
click at [847, 129] on button "search Generar CUIL" at bounding box center [787, 141] width 120 height 30
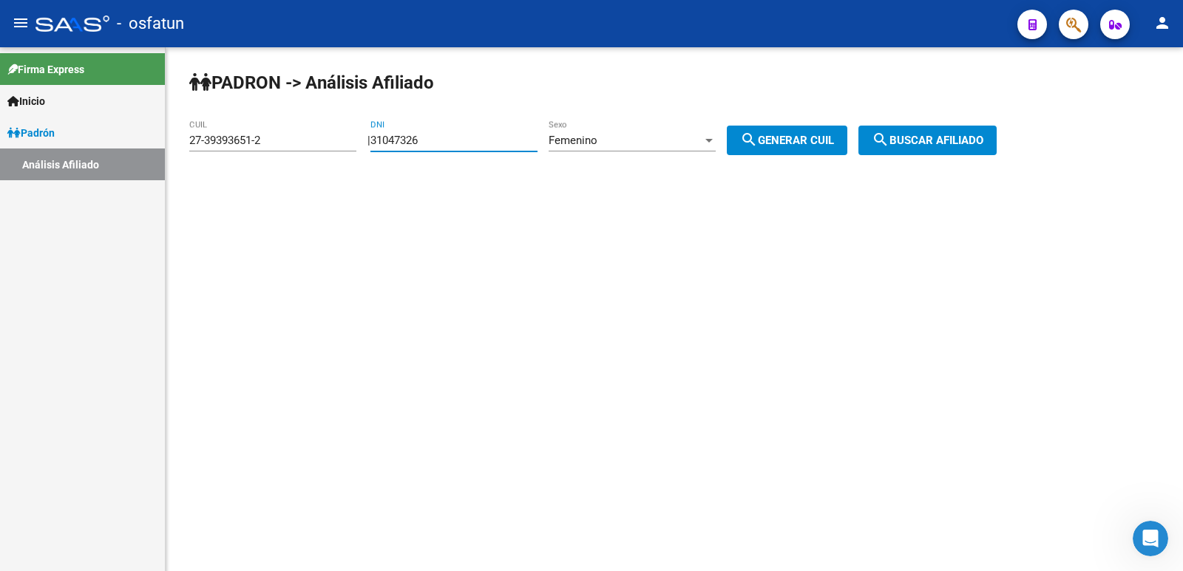
type input "27-31047326-5"
click at [924, 136] on span "search Buscar afiliado" at bounding box center [927, 140] width 112 height 13
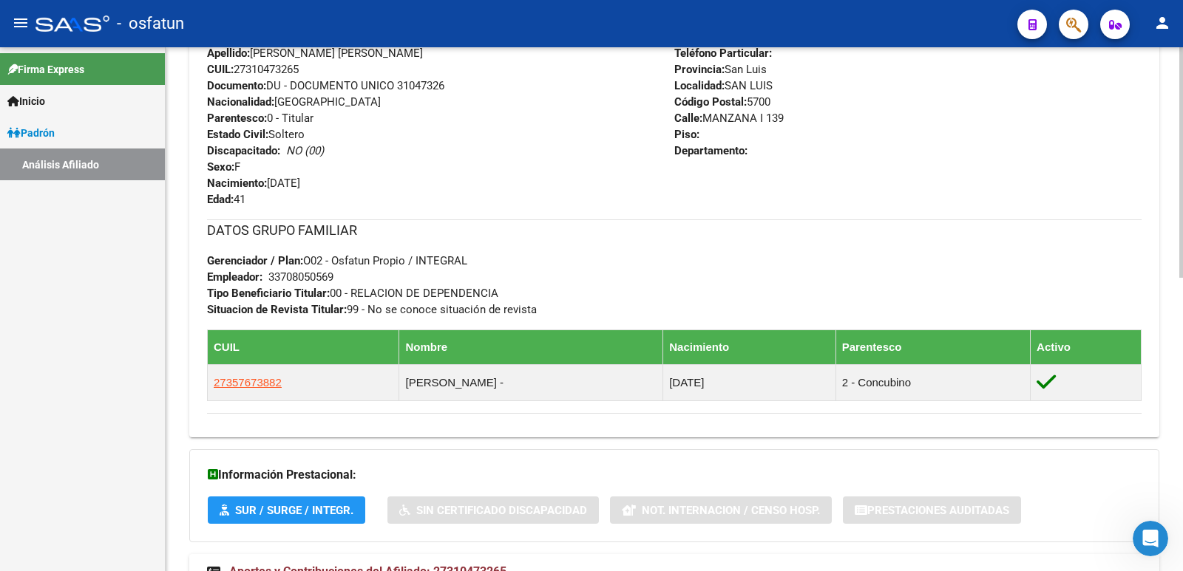
scroll to position [668, 0]
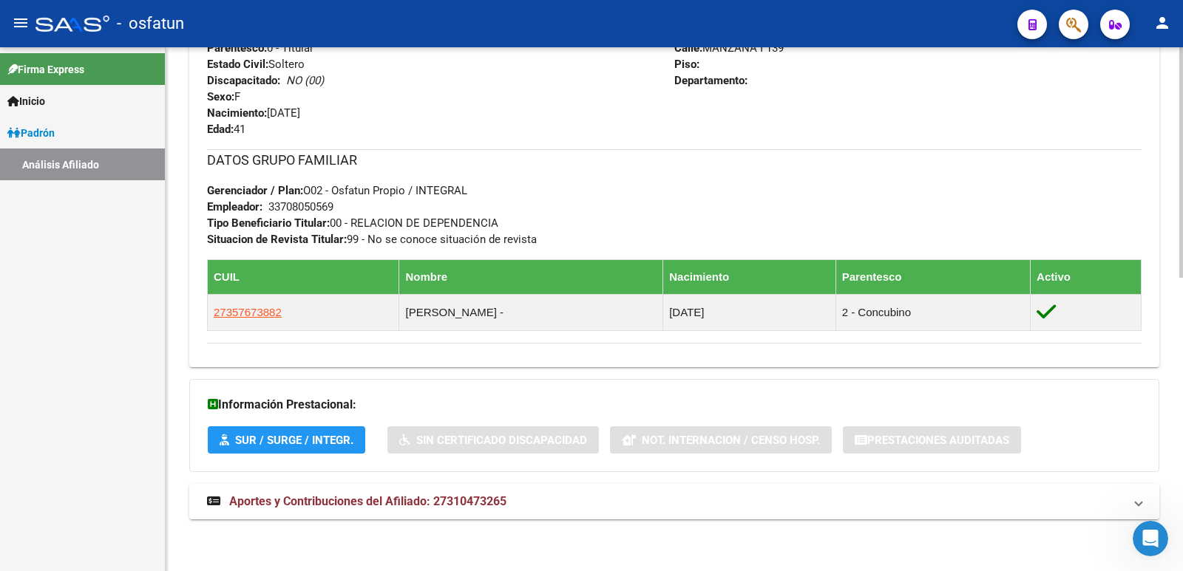
click at [452, 487] on mat-expansion-panel-header "Aportes y Contribuciones del Afiliado: 27310473265" at bounding box center [674, 501] width 970 height 35
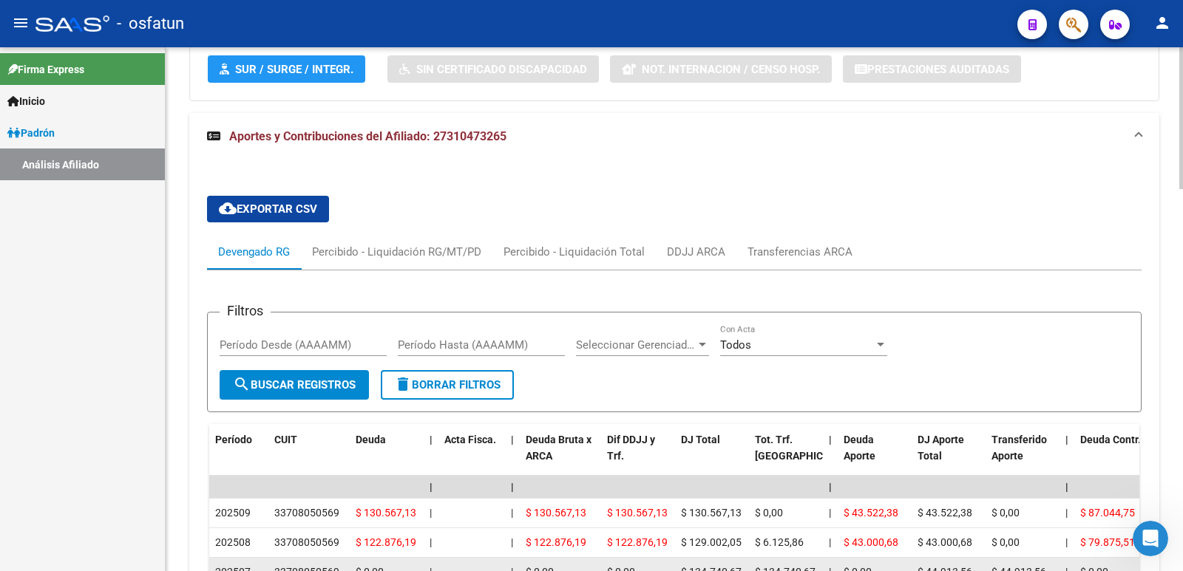
scroll to position [1335, 0]
